Goal: Information Seeking & Learning: Check status

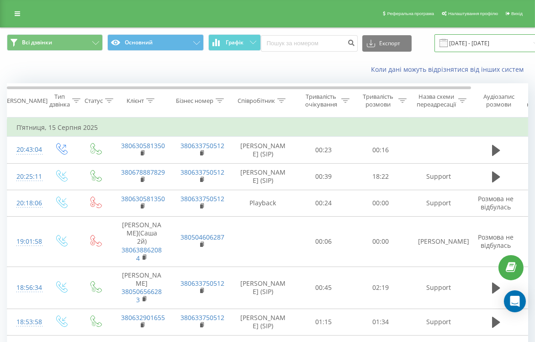
click at [461, 40] on input "[DATE] - [DATE]" at bounding box center [489, 43] width 111 height 18
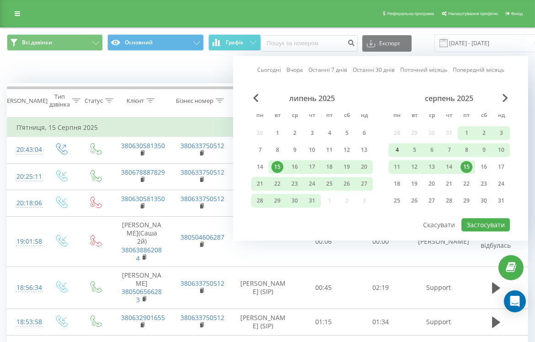
click at [397, 148] on div "4" at bounding box center [397, 150] width 12 height 12
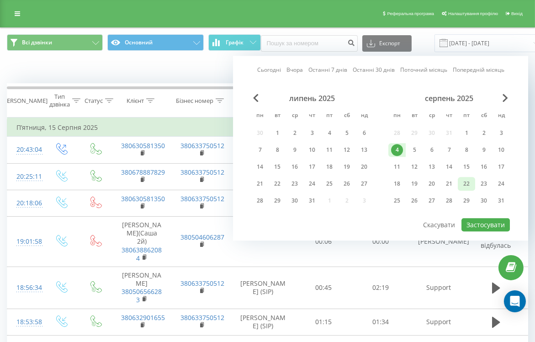
click at [468, 183] on div "22" at bounding box center [466, 184] width 12 height 12
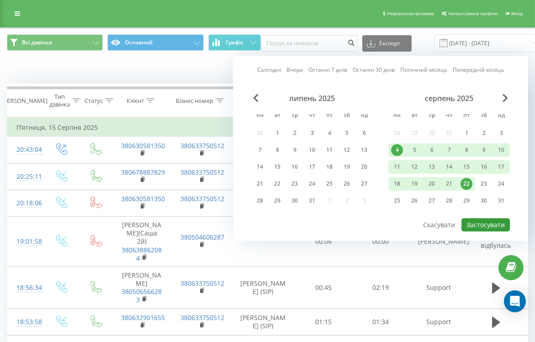
click at [495, 224] on button "Застосувати" at bounding box center [485, 224] width 48 height 13
type input "[DATE] - [DATE]"
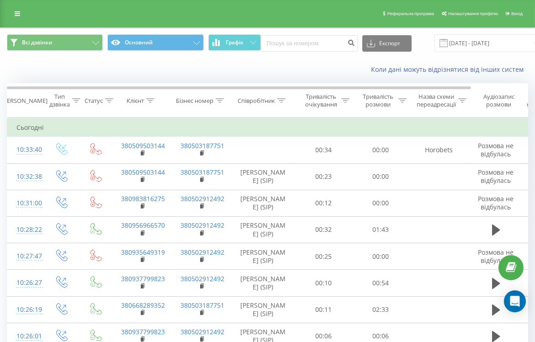
click at [281, 102] on icon at bounding box center [282, 100] width 8 height 5
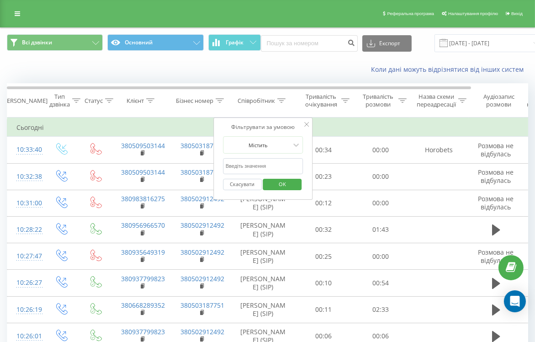
click at [270, 163] on input "text" at bounding box center [263, 166] width 80 height 16
click at [274, 167] on input "text" at bounding box center [263, 166] width 80 height 16
click at [242, 166] on input "text" at bounding box center [263, 166] width 80 height 16
type input "м"
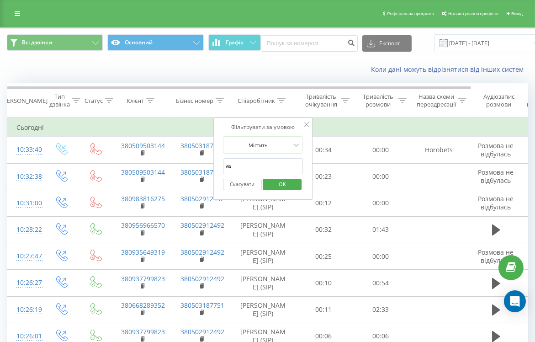
type input "vas"
click at [277, 183] on span "OK" at bounding box center [282, 184] width 26 height 14
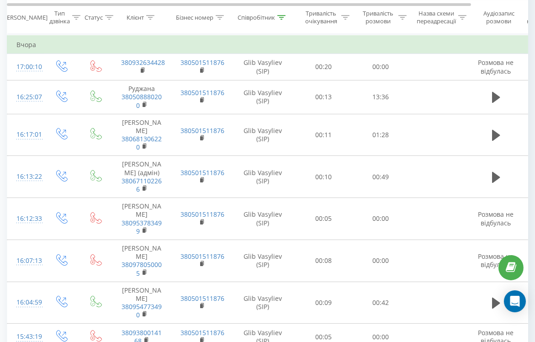
scroll to position [660, 0]
